Goal: Find specific page/section

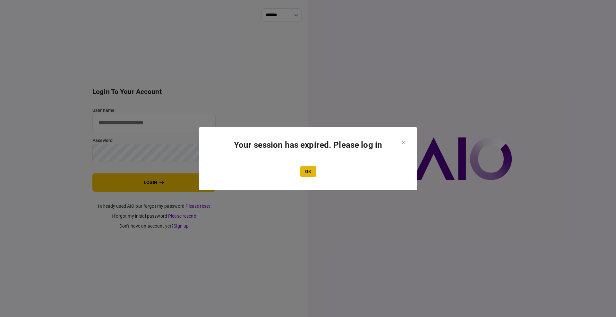
type input "****"
click at [311, 175] on button "OK" at bounding box center [308, 172] width 16 height 12
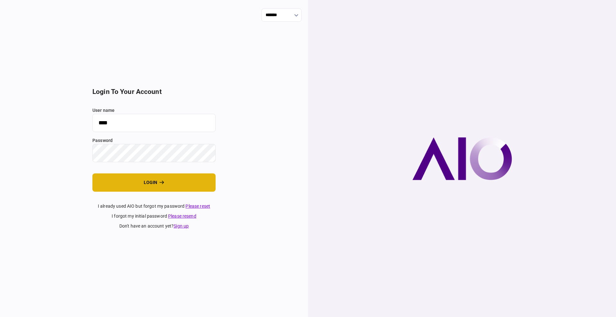
click at [139, 186] on button "login" at bounding box center [153, 183] width 123 height 18
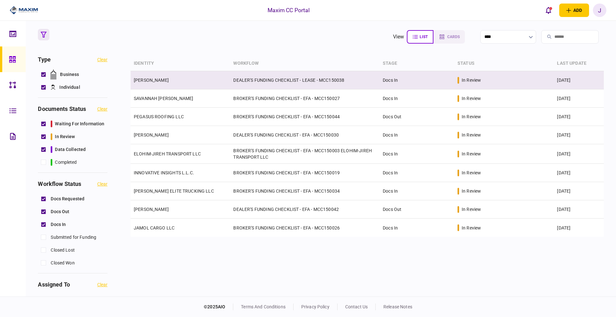
click at [167, 82] on link "[PERSON_NAME]" at bounding box center [151, 80] width 35 height 5
